Goal: Transaction & Acquisition: Purchase product/service

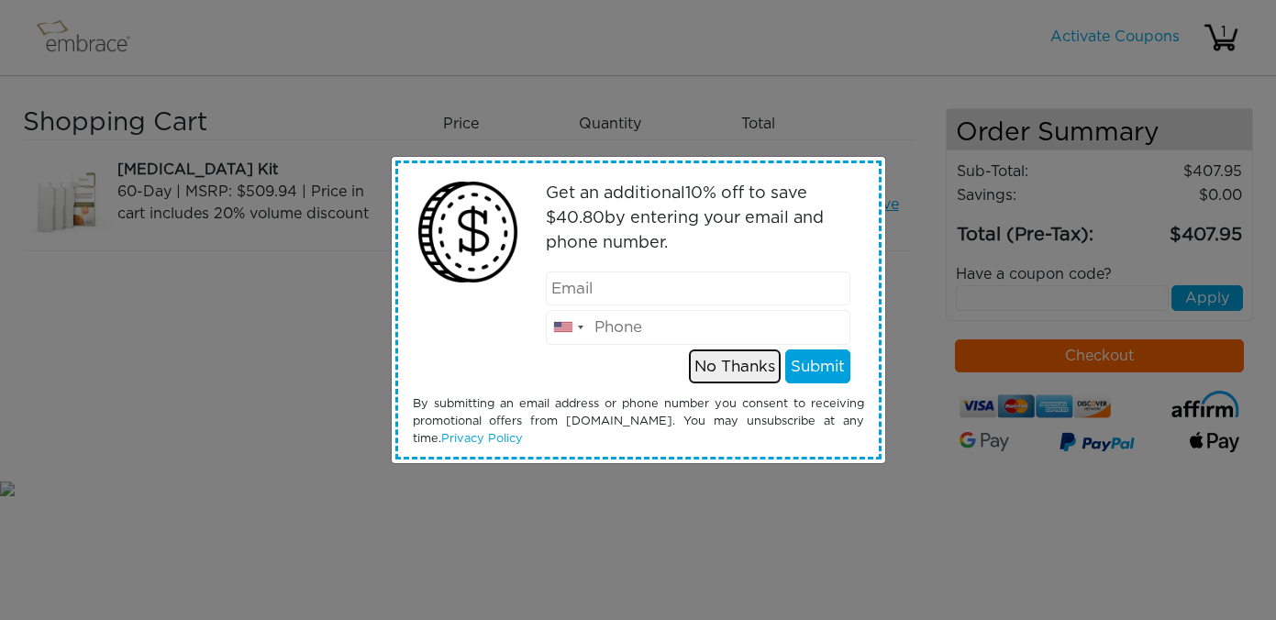
click at [738, 360] on button "No Thanks" at bounding box center [735, 366] width 92 height 35
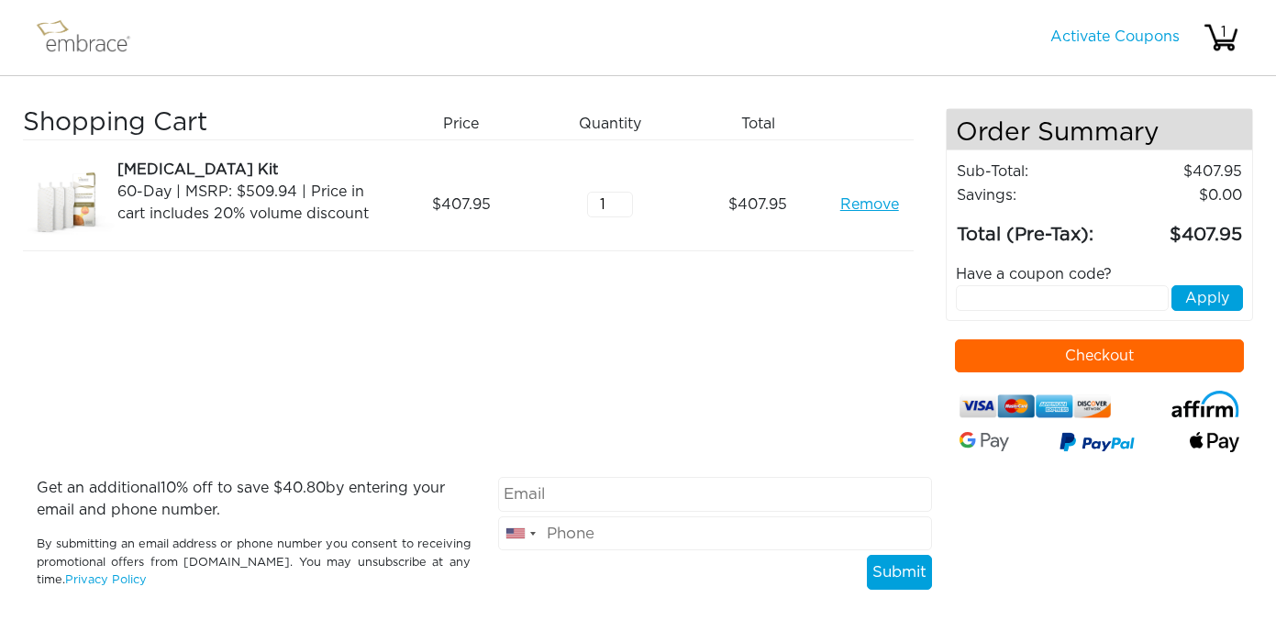
click at [1047, 300] on input "text" at bounding box center [1062, 298] width 213 height 26
type input "tuckortreat"
click at [1204, 303] on button "Apply" at bounding box center [1207, 298] width 72 height 26
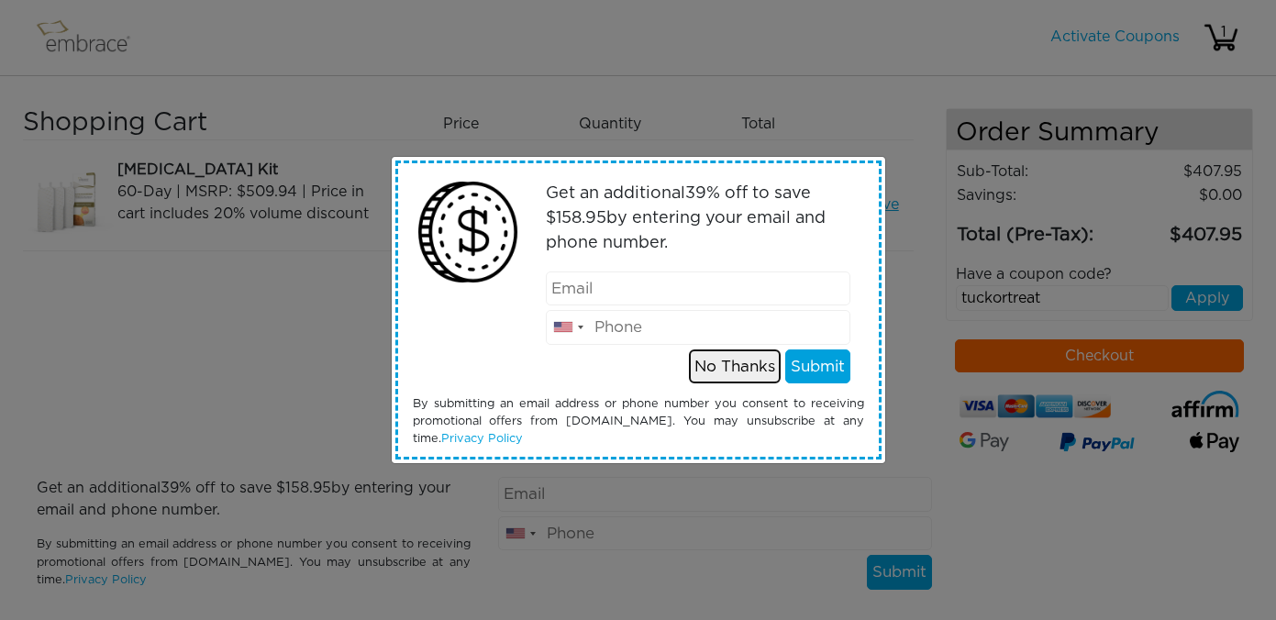
click at [746, 367] on button "No Thanks" at bounding box center [735, 366] width 92 height 35
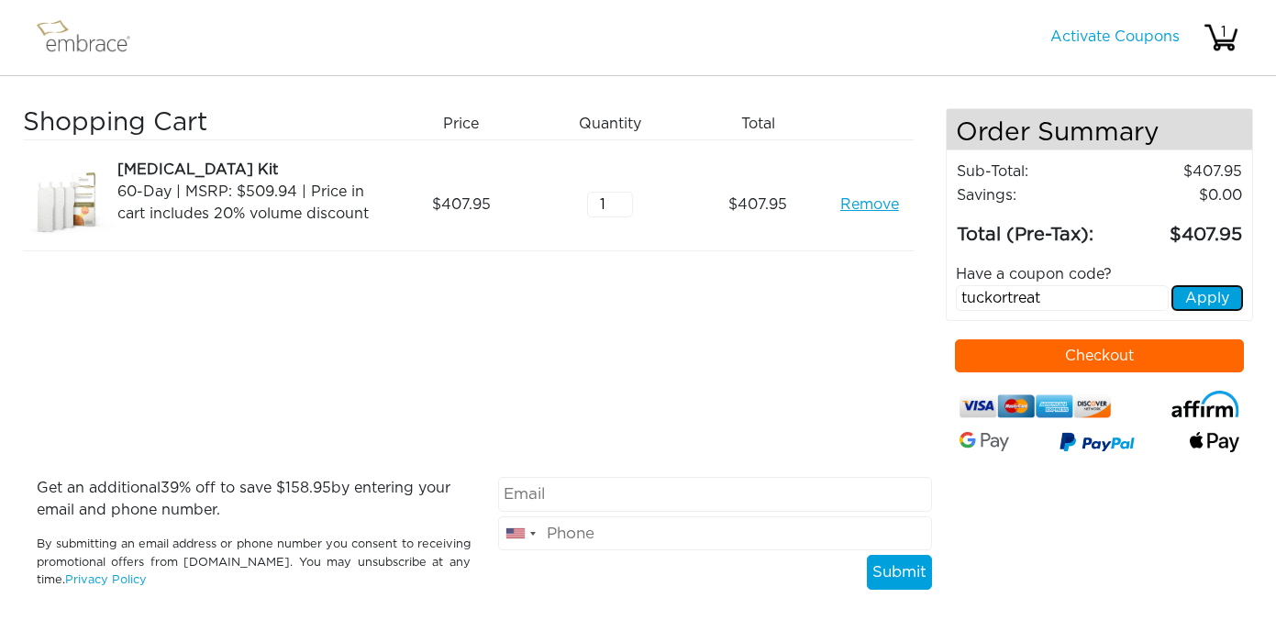
click at [1201, 295] on button "Apply" at bounding box center [1207, 298] width 72 height 26
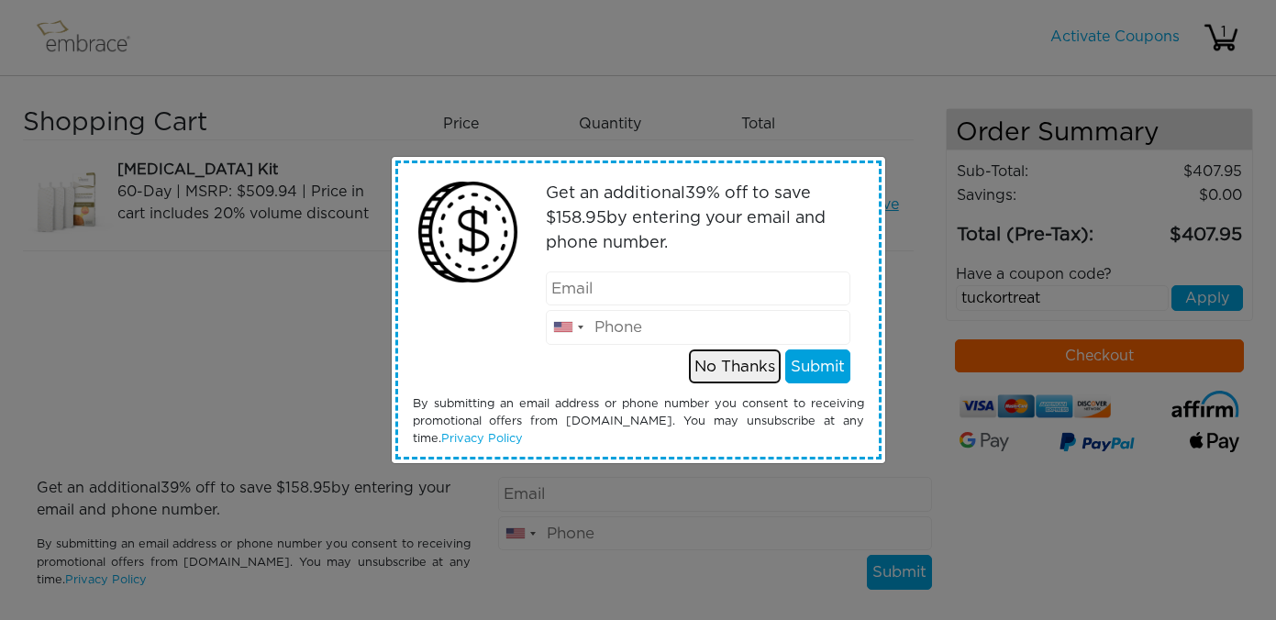
click at [746, 365] on button "No Thanks" at bounding box center [735, 366] width 92 height 35
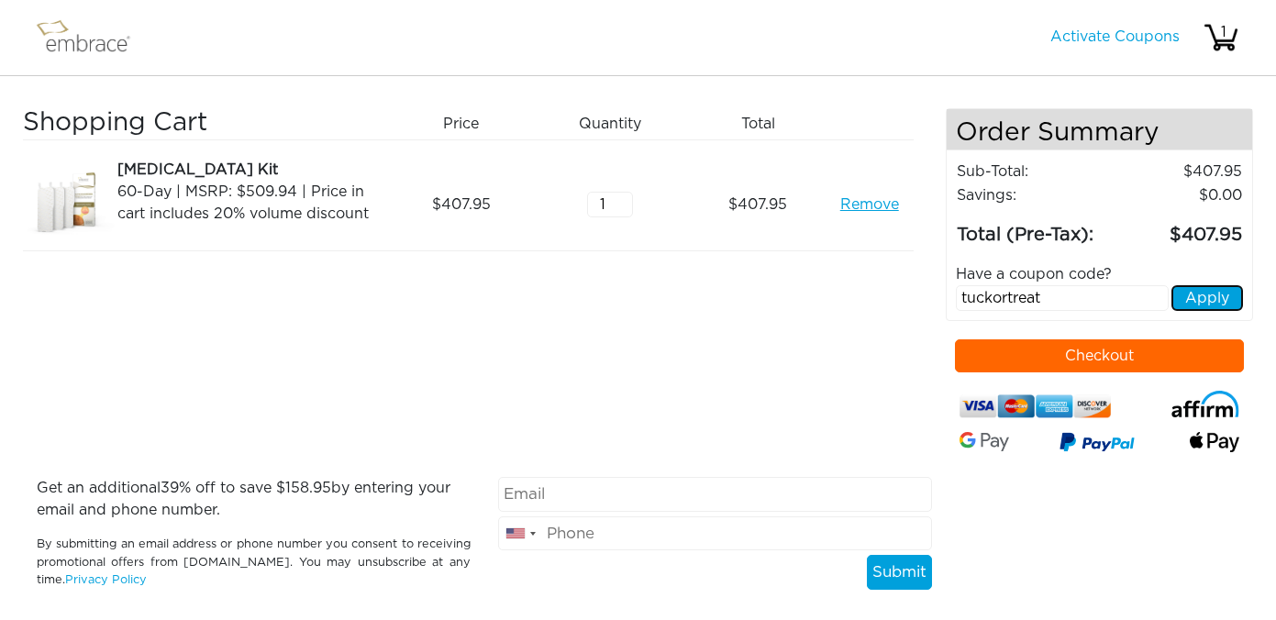
click at [1198, 297] on button "Apply" at bounding box center [1207, 298] width 72 height 26
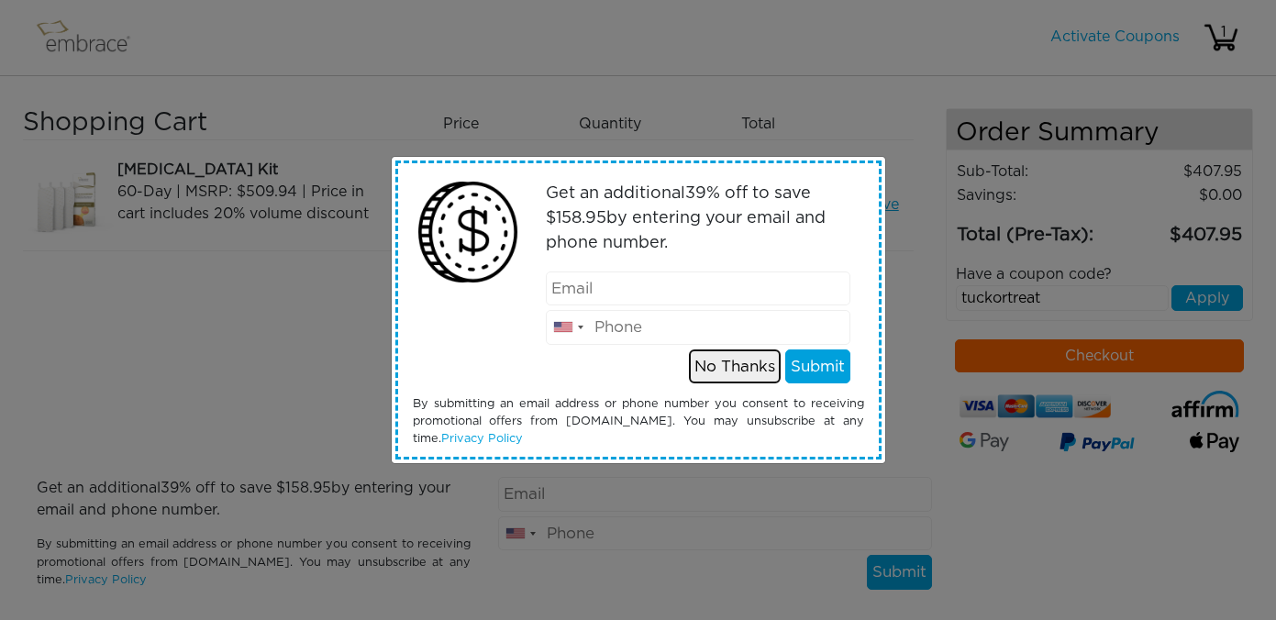
click at [745, 364] on button "No Thanks" at bounding box center [735, 366] width 92 height 35
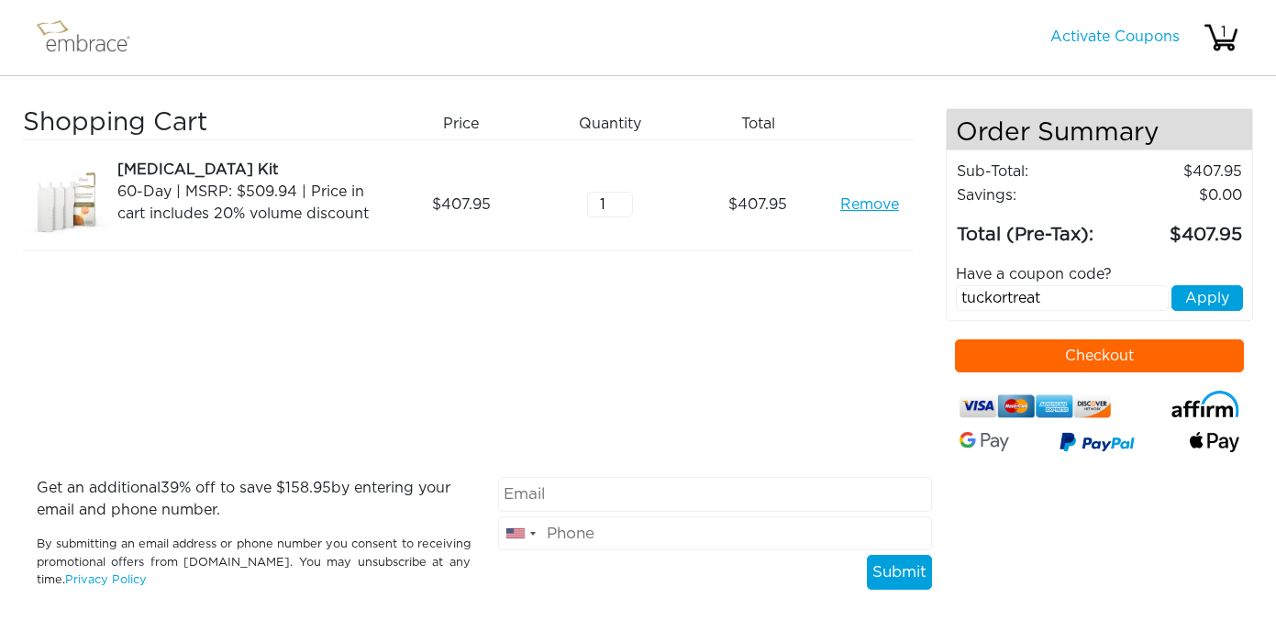
click at [1123, 361] on button "Checkout" at bounding box center [1099, 355] width 289 height 33
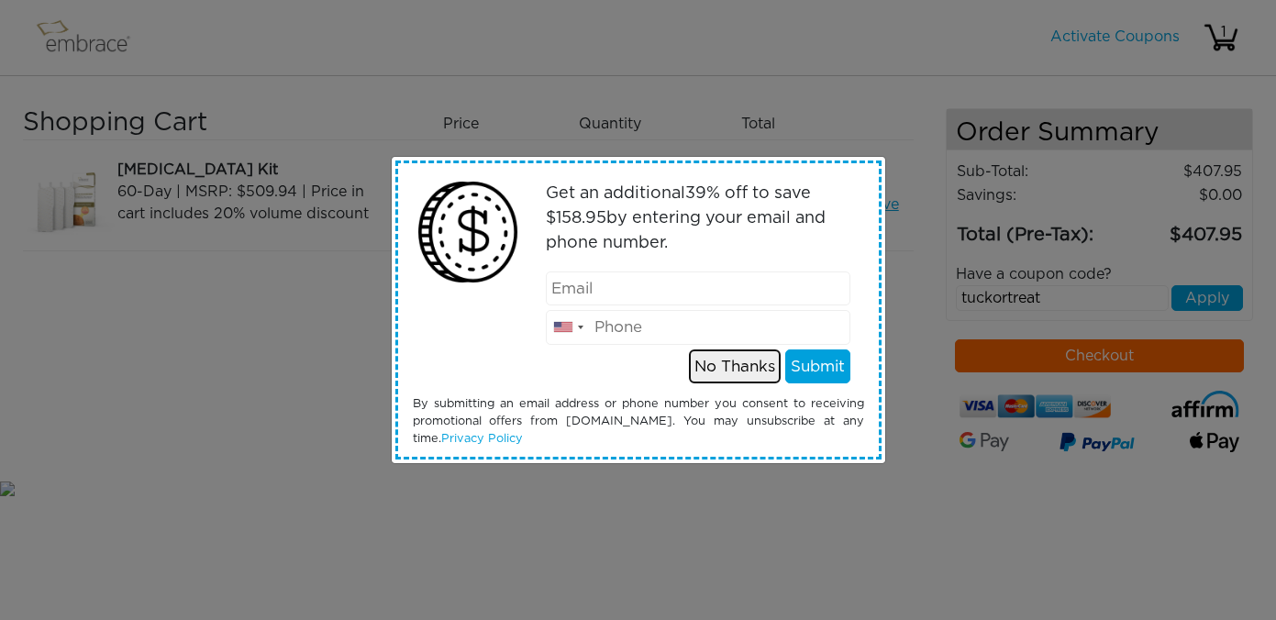
click at [739, 367] on button "No Thanks" at bounding box center [735, 366] width 92 height 35
